Goal: Transaction & Acquisition: Purchase product/service

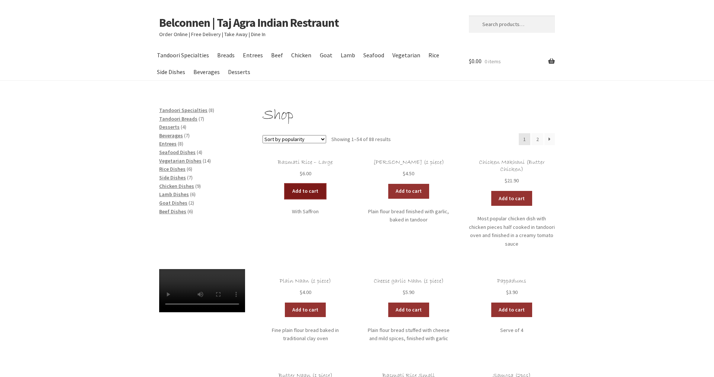
click at [308, 193] on link "Add to cart" at bounding box center [305, 191] width 41 height 15
click at [288, 190] on link "Add to cart" at bounding box center [283, 191] width 41 height 15
click at [510, 198] on link "Add to cart" at bounding box center [511, 198] width 41 height 15
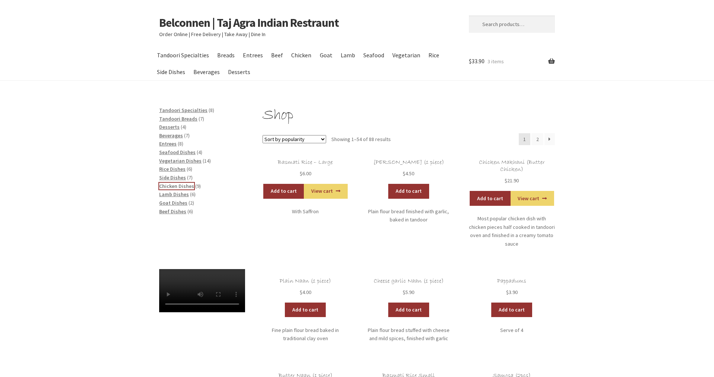
click at [181, 186] on span "Chicken Dishes" at bounding box center [176, 186] width 35 height 7
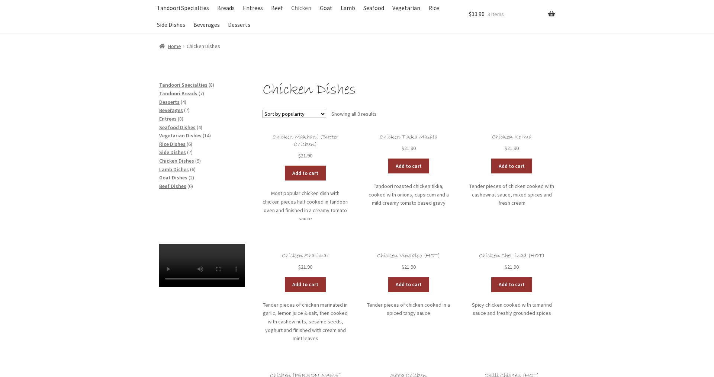
scroll to position [76, 0]
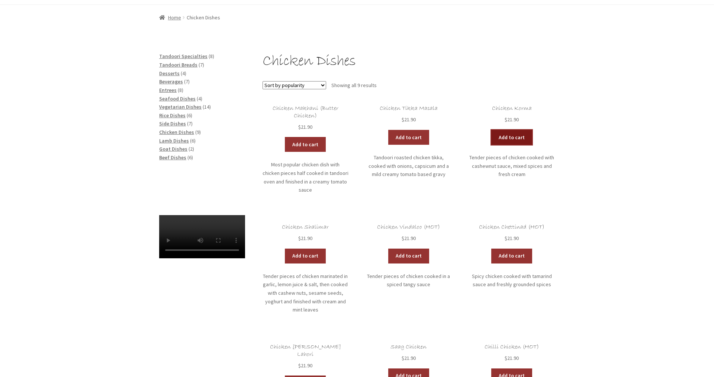
click at [511, 135] on link "Add to cart" at bounding box center [511, 137] width 41 height 15
click at [529, 136] on link "View cart" at bounding box center [531, 137] width 43 height 15
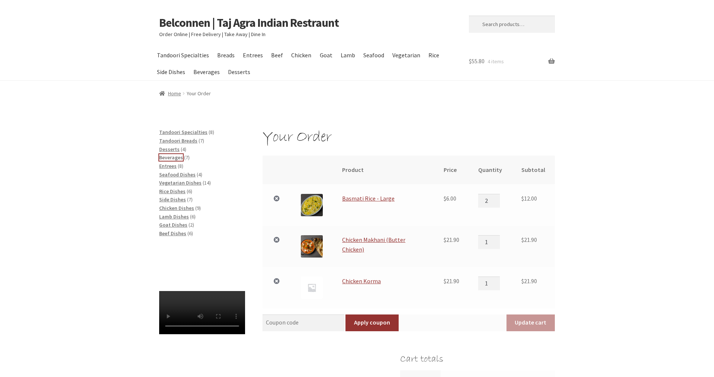
click at [170, 158] on span "Beverages" at bounding box center [171, 157] width 24 height 7
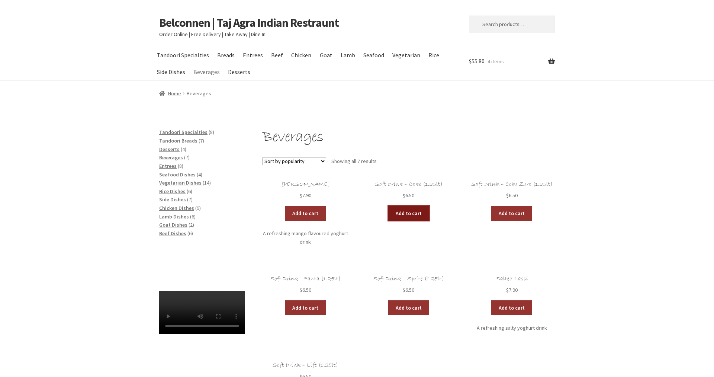
click at [410, 214] on link "Add to cart" at bounding box center [408, 213] width 41 height 15
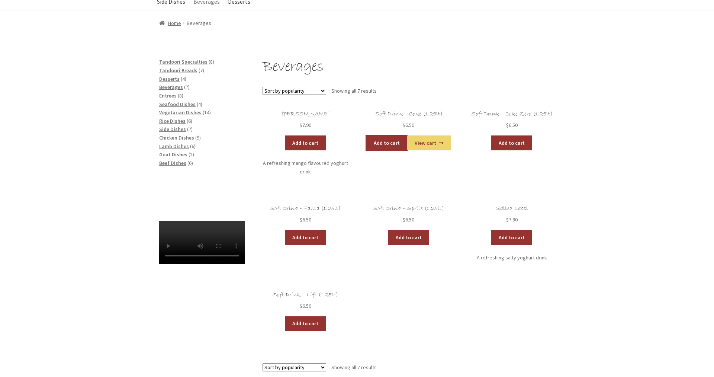
scroll to position [76, 0]
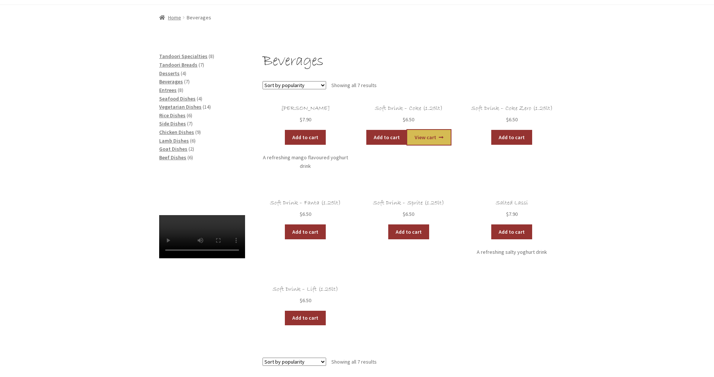
click at [424, 136] on link "View cart" at bounding box center [428, 137] width 43 height 15
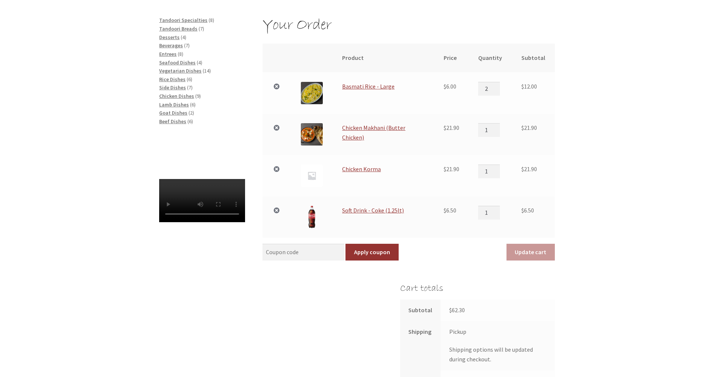
scroll to position [152, 0]
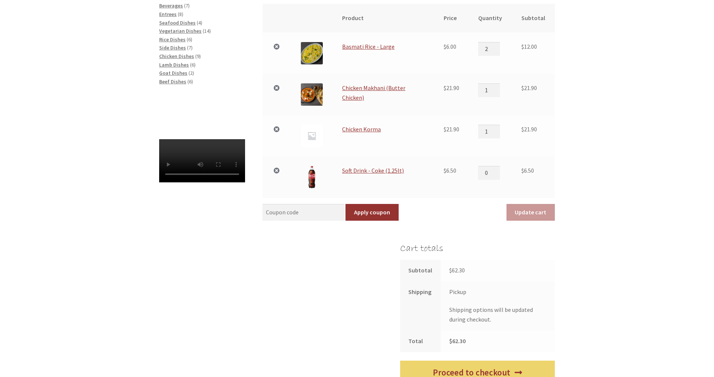
type input "0"
click at [497, 175] on input "0" at bounding box center [489, 172] width 22 height 13
click at [527, 211] on button "Update cart" at bounding box center [530, 212] width 48 height 17
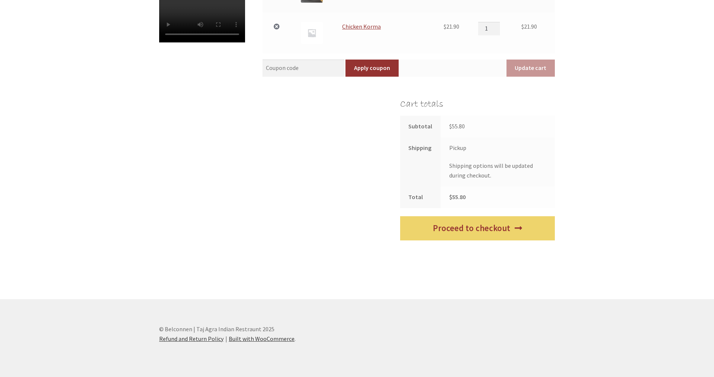
scroll to position [296, 0]
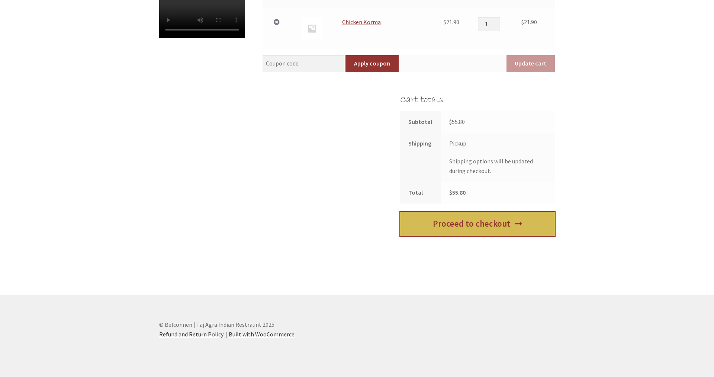
click at [486, 223] on link "Proceed to checkout" at bounding box center [477, 223] width 155 height 24
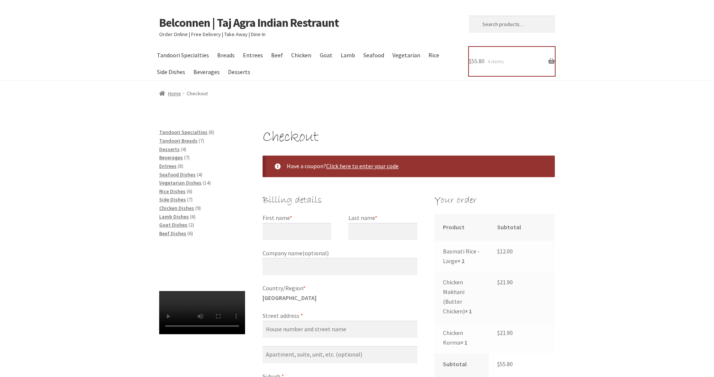
click at [497, 62] on span "4 items" at bounding box center [495, 61] width 16 height 7
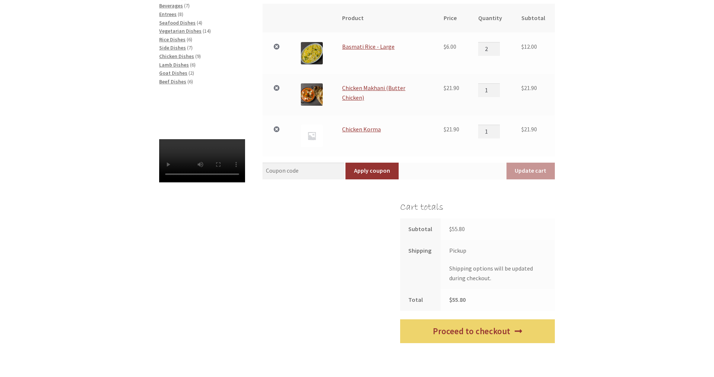
scroll to position [76, 0]
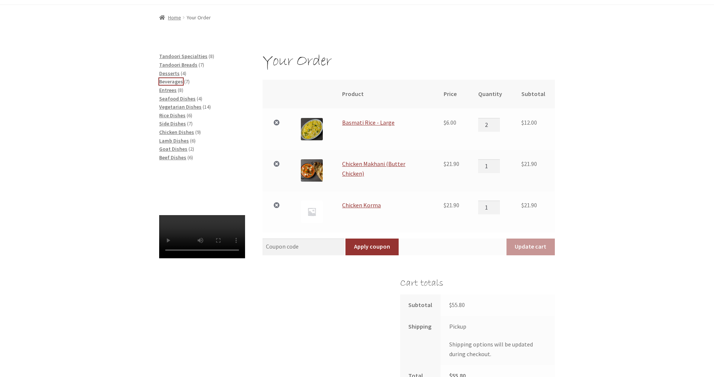
click at [176, 81] on span "Beverages" at bounding box center [171, 81] width 24 height 7
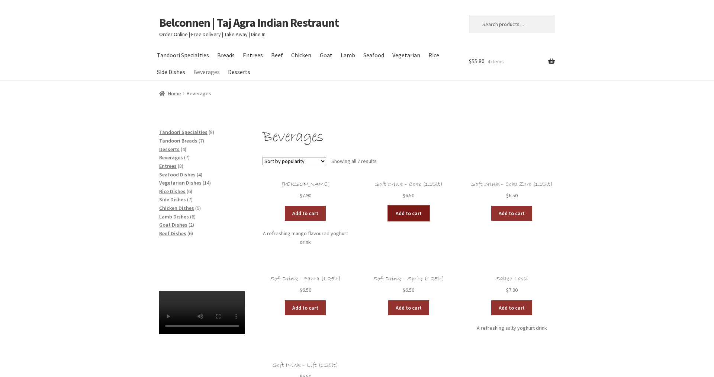
click at [417, 214] on link "Add to cart" at bounding box center [408, 213] width 41 height 15
click at [426, 211] on link "View cart" at bounding box center [428, 213] width 43 height 15
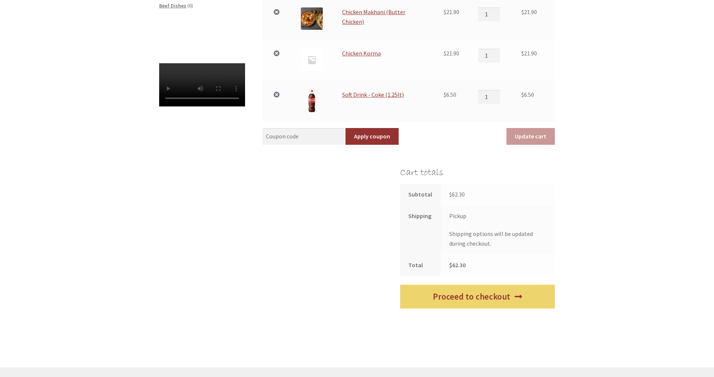
scroll to position [300, 0]
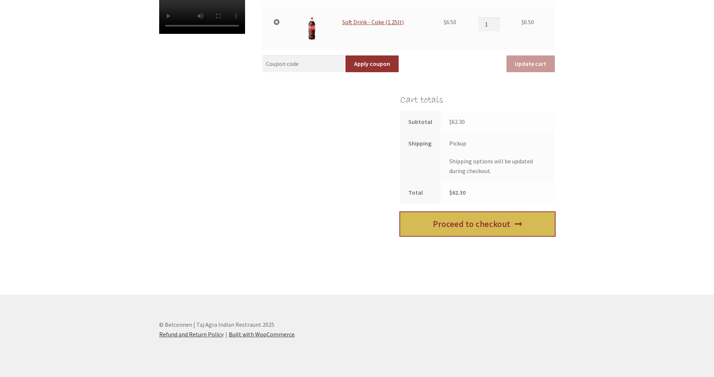
click at [452, 221] on link "Proceed to checkout" at bounding box center [477, 224] width 155 height 24
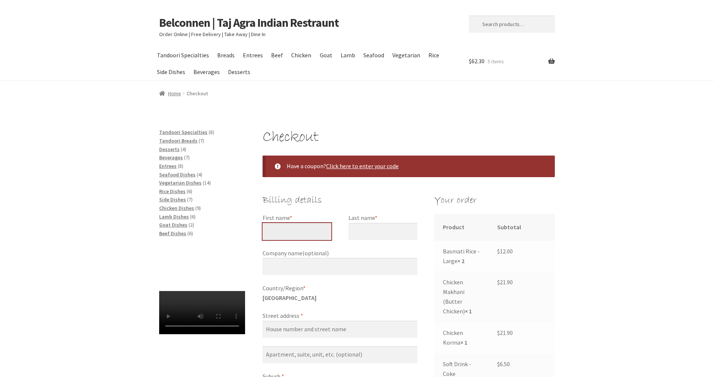
click at [301, 231] on input "First name *" at bounding box center [296, 231] width 69 height 17
type input "Michael"
click at [396, 236] on input "Last name *" at bounding box center [382, 231] width 69 height 17
type input "Quince"
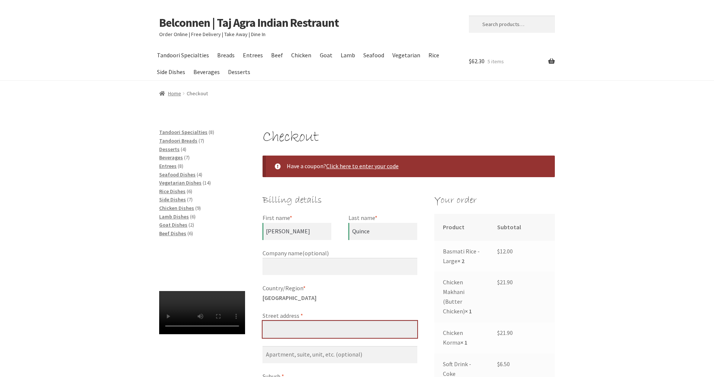
click at [303, 332] on input "Street address *" at bounding box center [339, 328] width 155 height 17
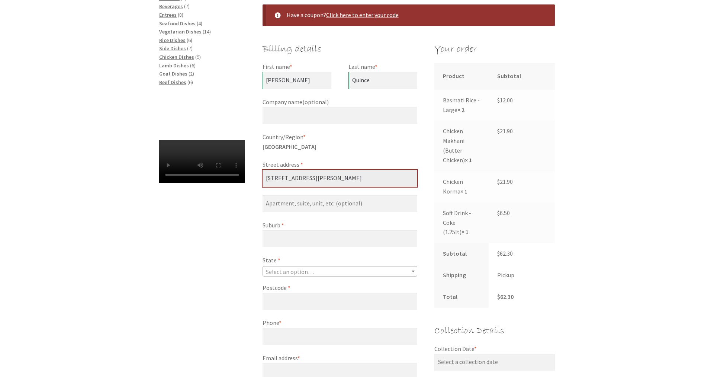
scroll to position [152, 0]
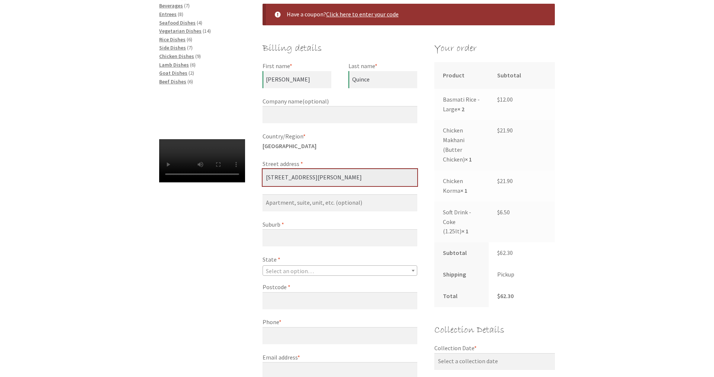
type input "[STREET_ADDRESS][PERSON_NAME]"
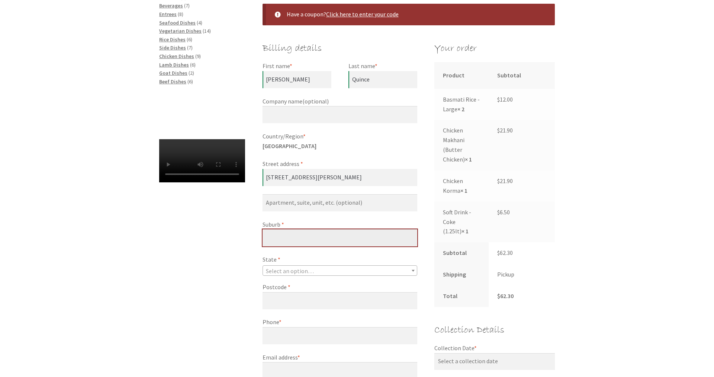
click at [291, 236] on input "Suburb *" at bounding box center [339, 237] width 155 height 17
type input "Scullin"
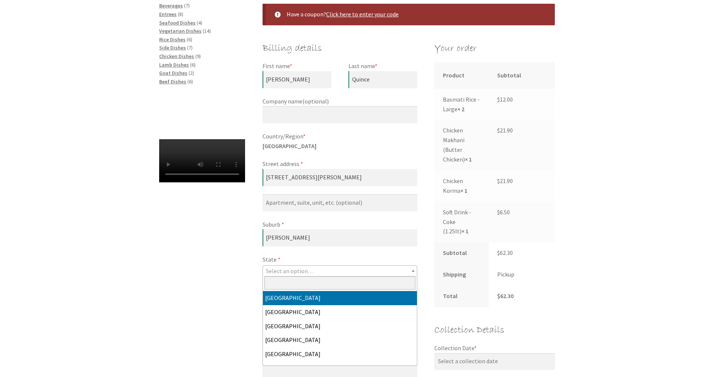
click at [284, 269] on span "Select an option…" at bounding box center [290, 270] width 48 height 7
select select "ACT"
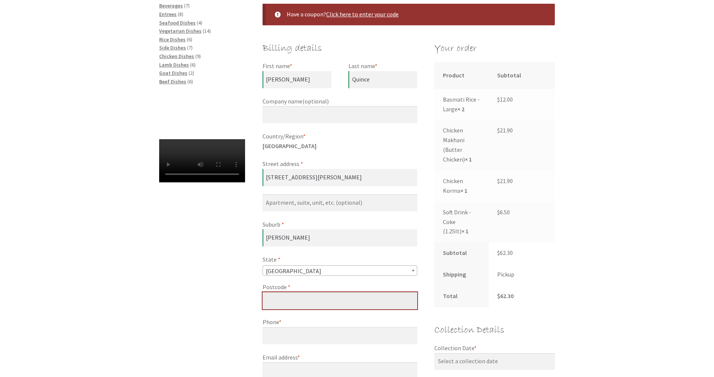
click at [285, 301] on input "Postcode *" at bounding box center [339, 300] width 155 height 17
type input "2614"
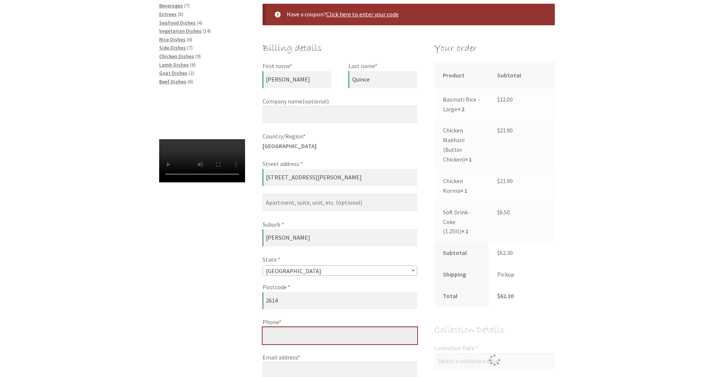
click at [289, 335] on input "Phone *" at bounding box center [339, 335] width 155 height 17
type input "[PHONE_NUMBER]"
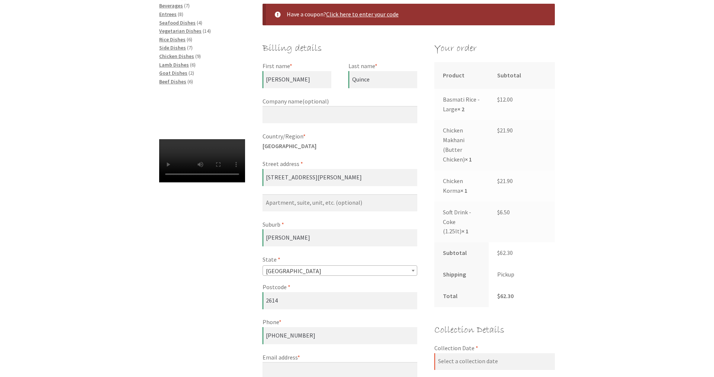
click at [194, 332] on div "Checkout Have a coupon? Click here to enter your code Coupon: Apply coupon Bill…" at bounding box center [356, 364] width 427 height 777
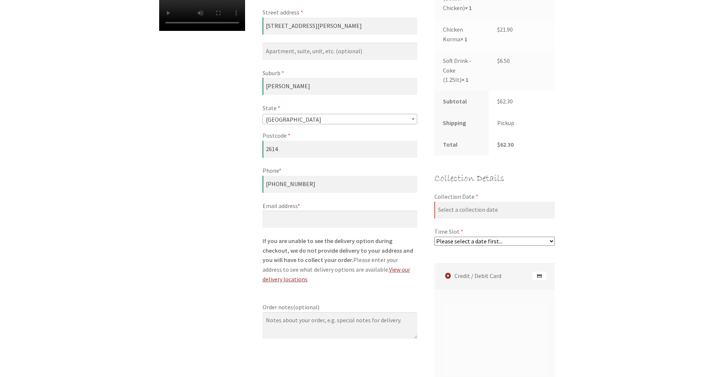
scroll to position [303, 0]
click at [277, 221] on input "Email address *" at bounding box center [339, 218] width 155 height 17
type input "[EMAIL_ADDRESS][DOMAIN_NAME]"
click at [189, 284] on div "Checkout Have a coupon? Click here to enter your code Coupon: Apply coupon Bill…" at bounding box center [356, 213] width 427 height 777
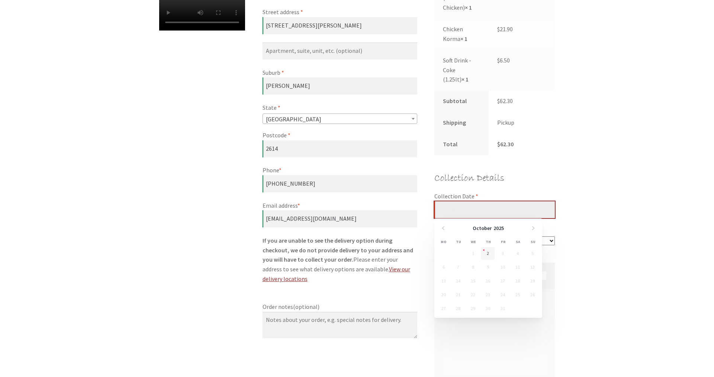
click at [478, 210] on input "Collection Date *" at bounding box center [494, 209] width 120 height 17
click at [488, 251] on link "2" at bounding box center [488, 253] width 14 height 13
type input "[DATE]"
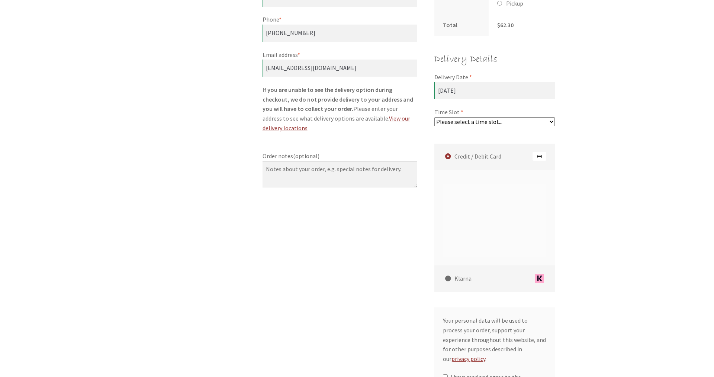
scroll to position [455, 0]
click at [434, 116] on select "Please select a time slot... 07:25 PM - 07:55 PM 07:55 PM - 08:25 PM 08:25 PM -…" at bounding box center [494, 120] width 120 height 9
select select "60c2ef62db861/3|0.00"
click option "07:25 PM - 07:55 PM" at bounding box center [0, 0] width 0 height 0
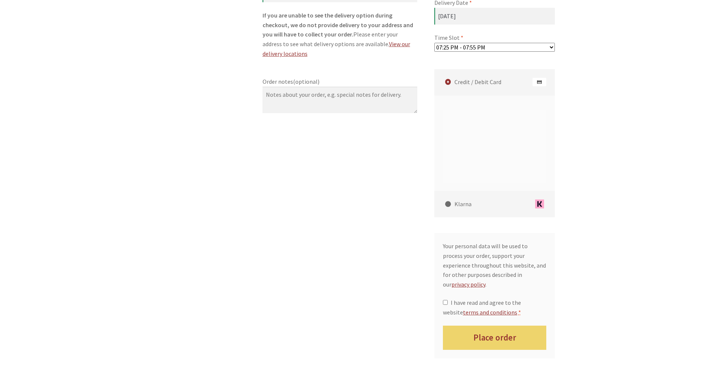
scroll to position [531, 0]
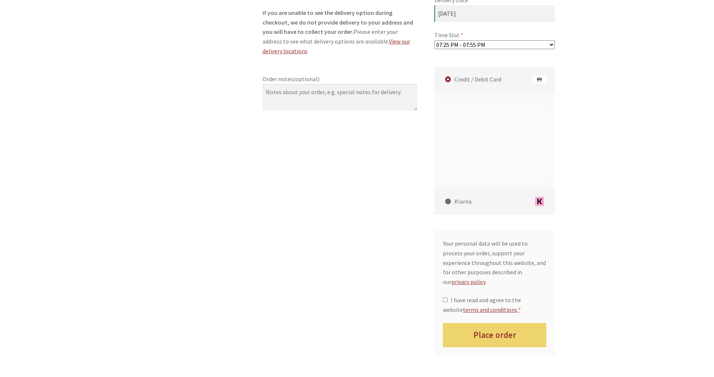
click at [608, 265] on div "Checkout Have a coupon? Click here to enter your code Coupon: Apply coupon Bill…" at bounding box center [357, 1] width 714 height 808
click at [443, 297] on input "I have read and agree to the website terms and conditions *" at bounding box center [445, 299] width 5 height 5
checkbox input "true"
click at [612, 282] on div "Checkout Have a coupon? Click here to enter your code Coupon: Apply coupon Bill…" at bounding box center [357, 1] width 714 height 808
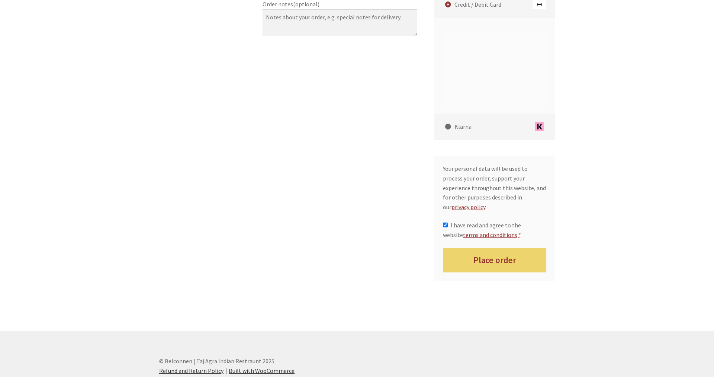
scroll to position [607, 0]
click at [518, 249] on button "Place order" at bounding box center [495, 259] width 104 height 24
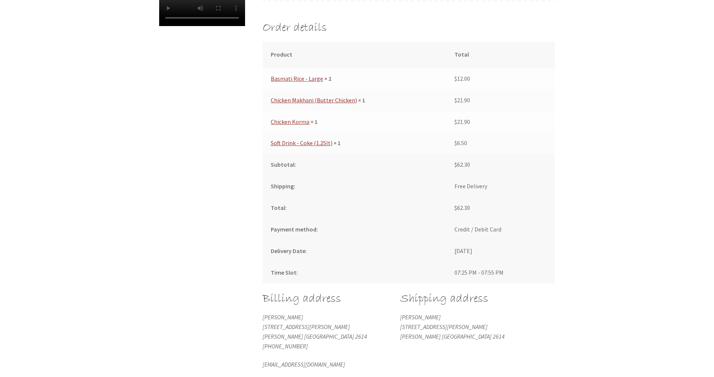
scroll to position [309, 0]
click at [640, 84] on div "Order received Thank you. Your order has been received. Order number: 7386 Date…" at bounding box center [357, 122] width 714 height 607
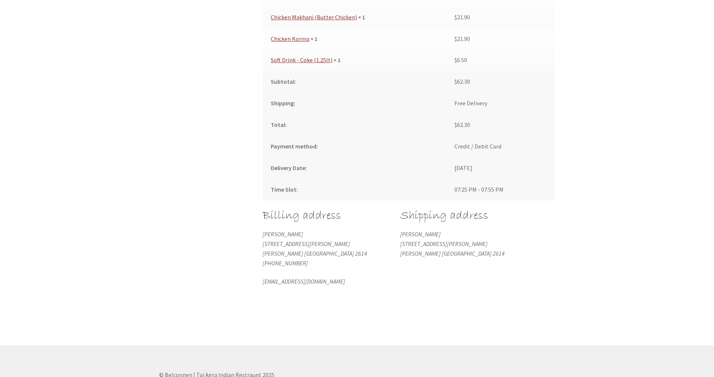
scroll to position [365, 0]
